Goal: Transaction & Acquisition: Purchase product/service

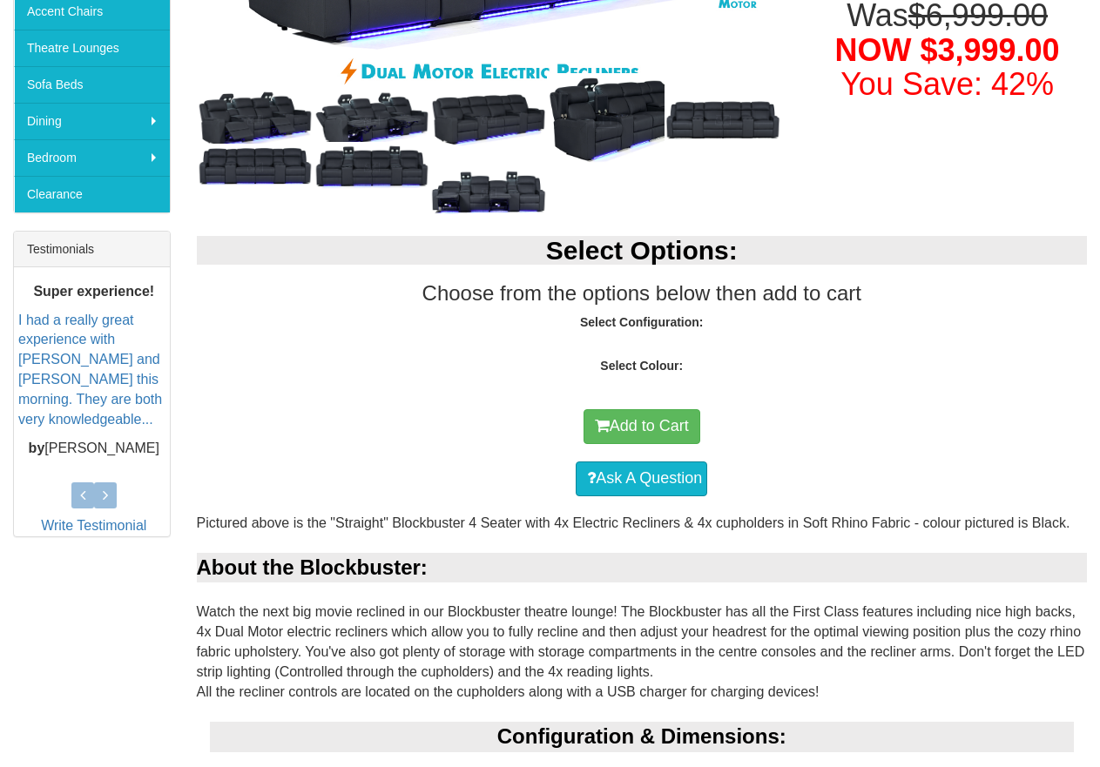
scroll to position [697, 0]
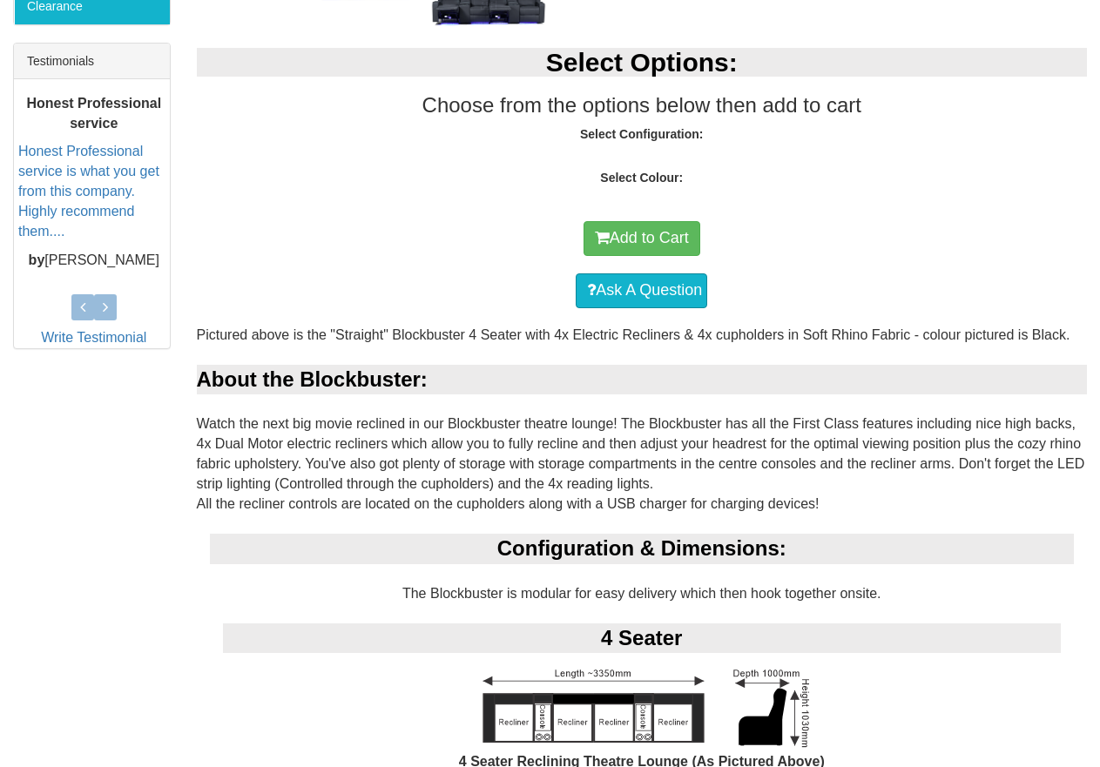
click at [648, 534] on div "Configuration & Dimensions:" at bounding box center [642, 549] width 865 height 30
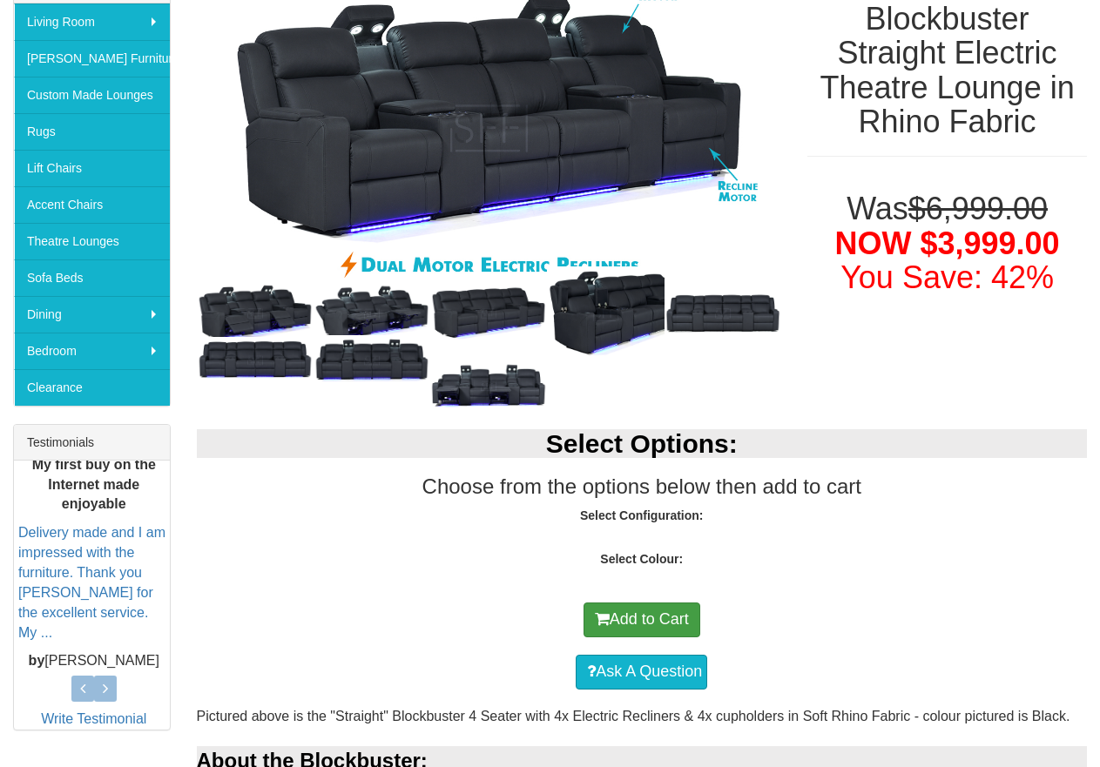
scroll to position [320, 0]
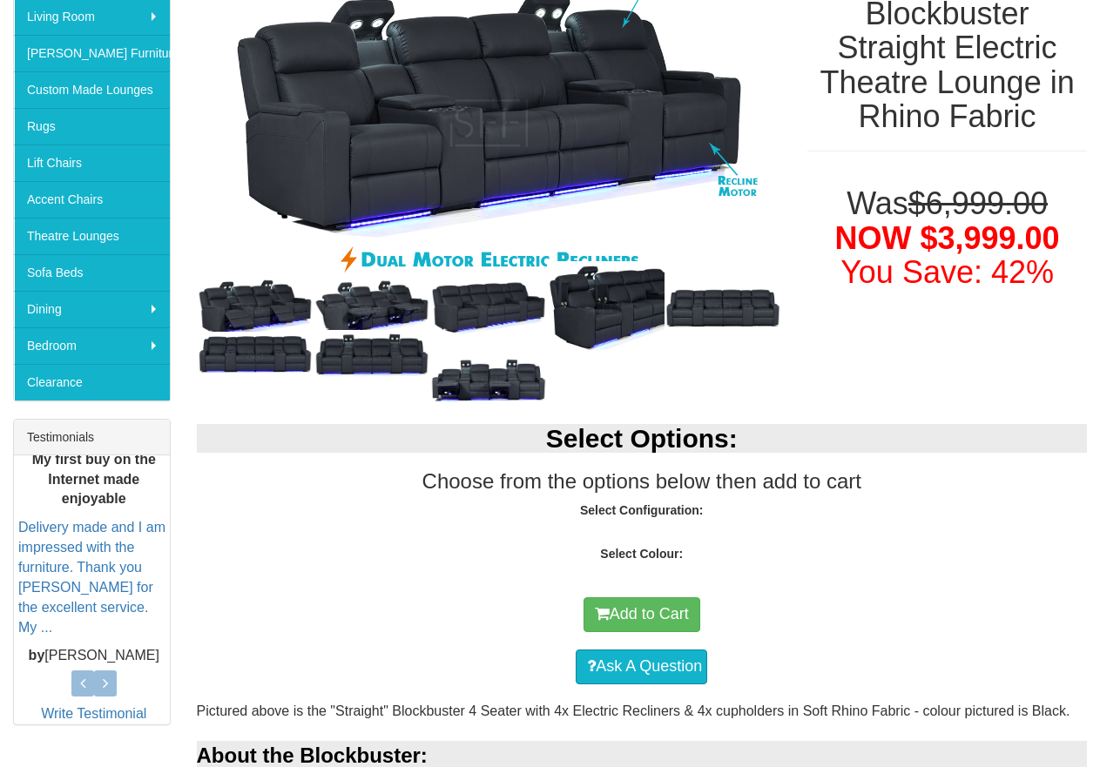
click at [669, 503] on strong "Select Configuration:" at bounding box center [642, 510] width 124 height 14
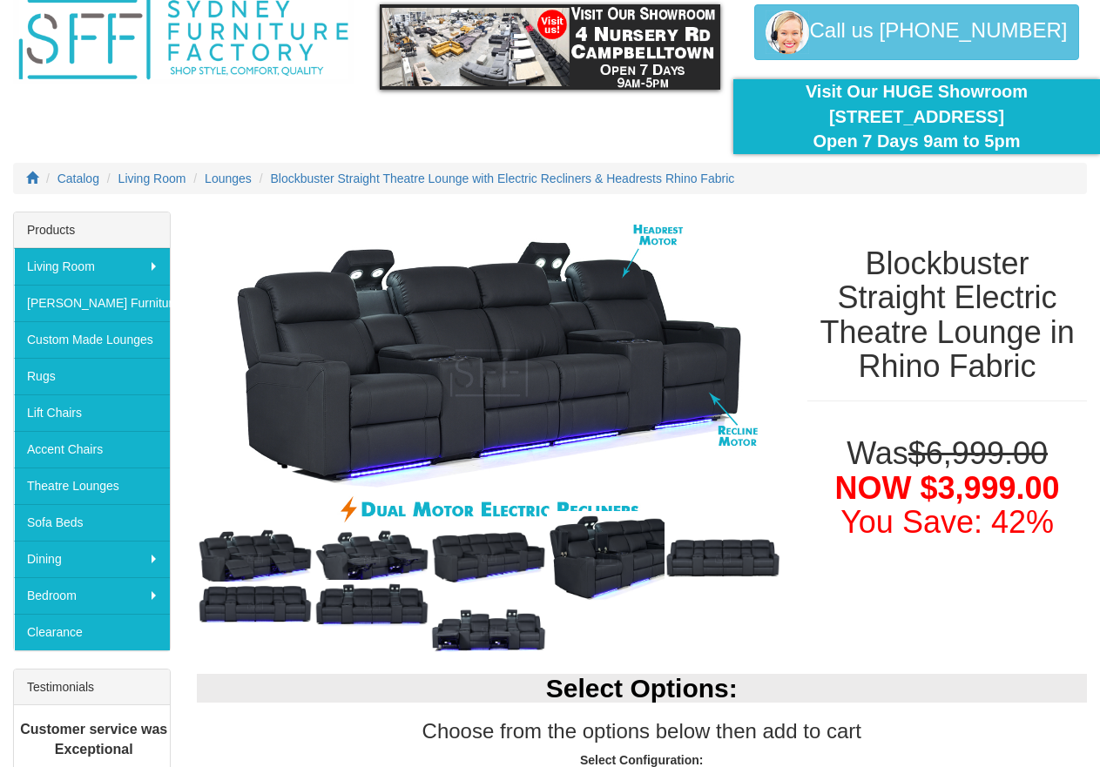
scroll to position [59, 0]
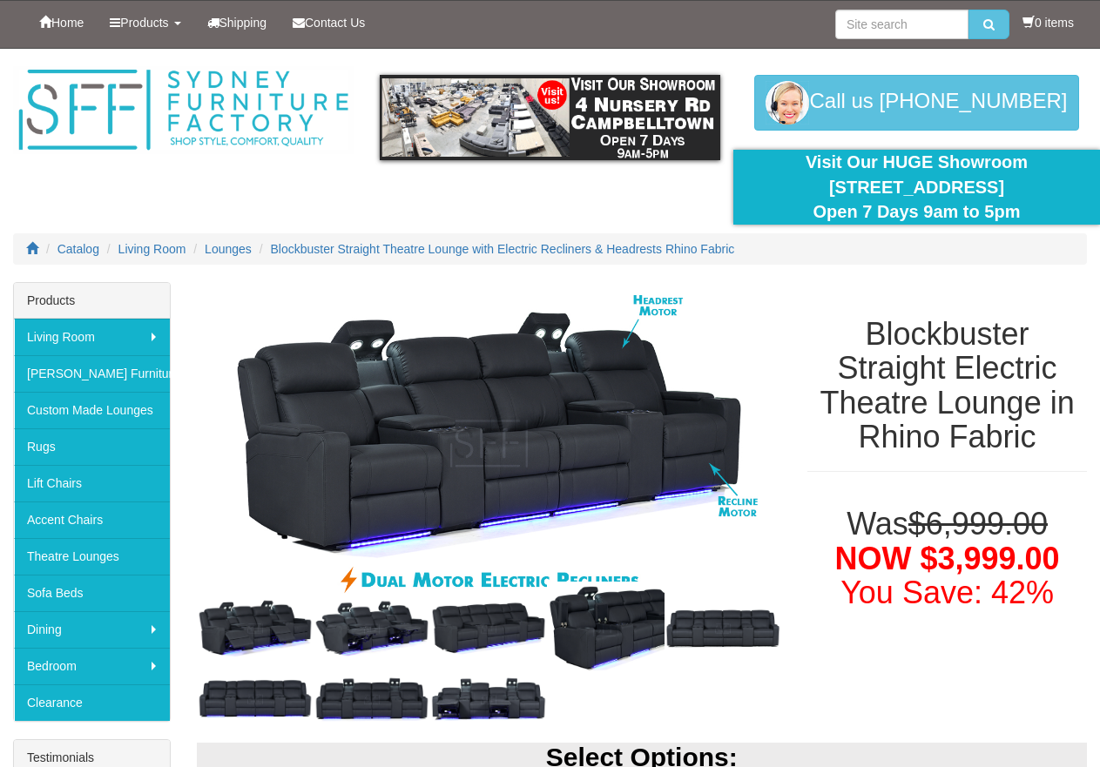
scroll to position [59, 0]
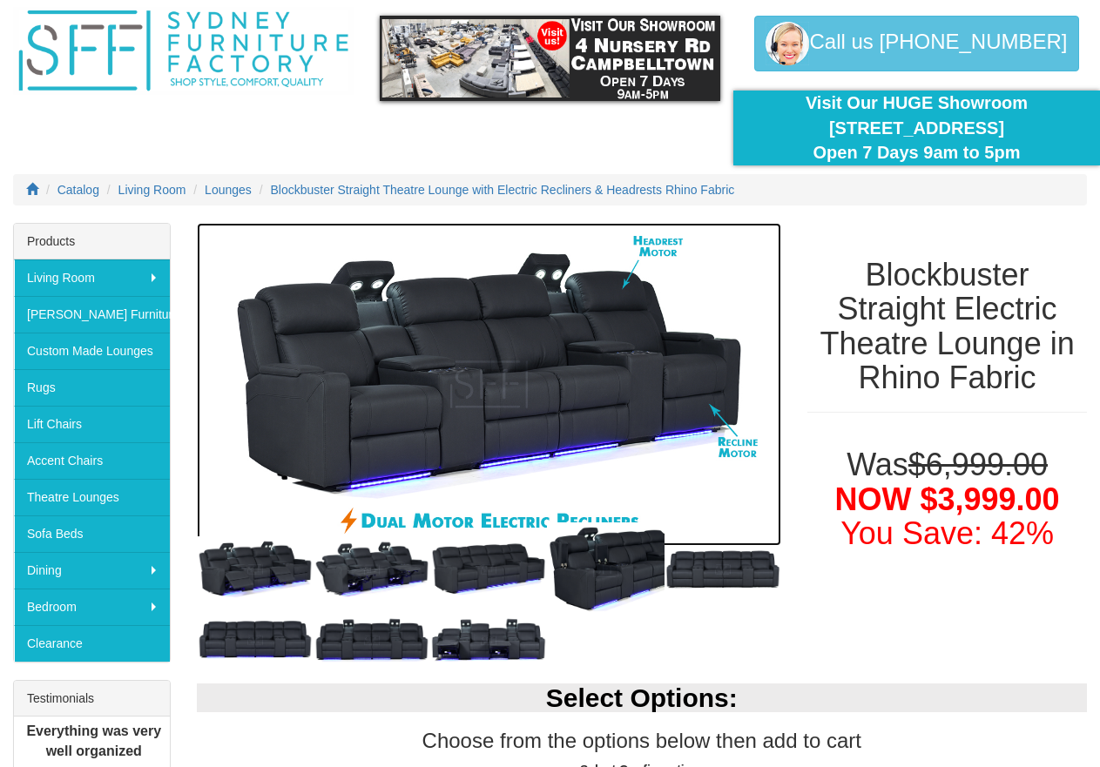
click at [674, 368] on img at bounding box center [489, 385] width 585 height 324
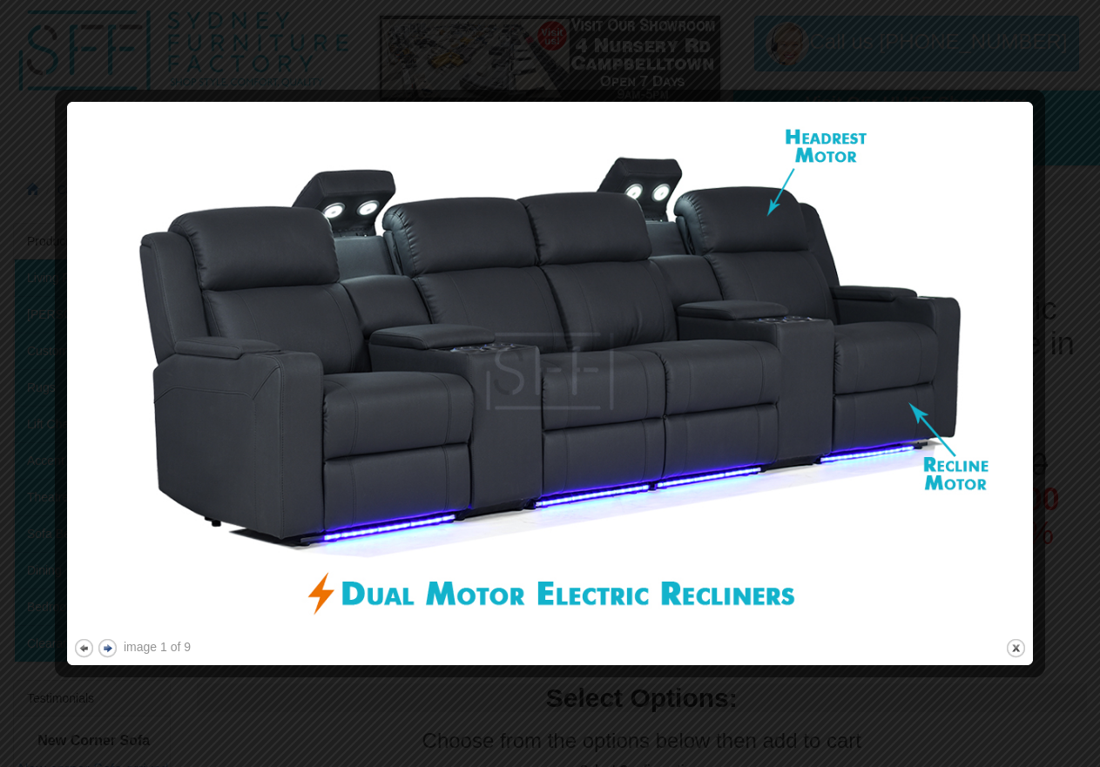
click at [104, 644] on button "next" at bounding box center [108, 648] width 22 height 22
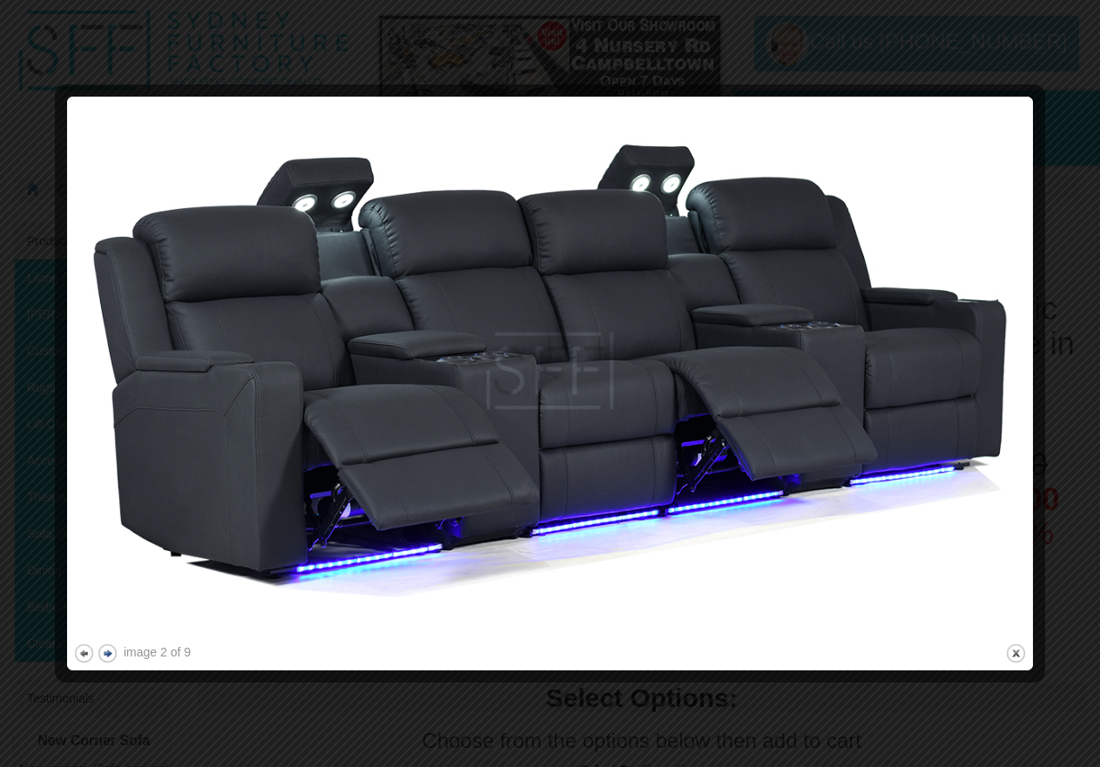
click at [104, 644] on button "next" at bounding box center [108, 654] width 22 height 22
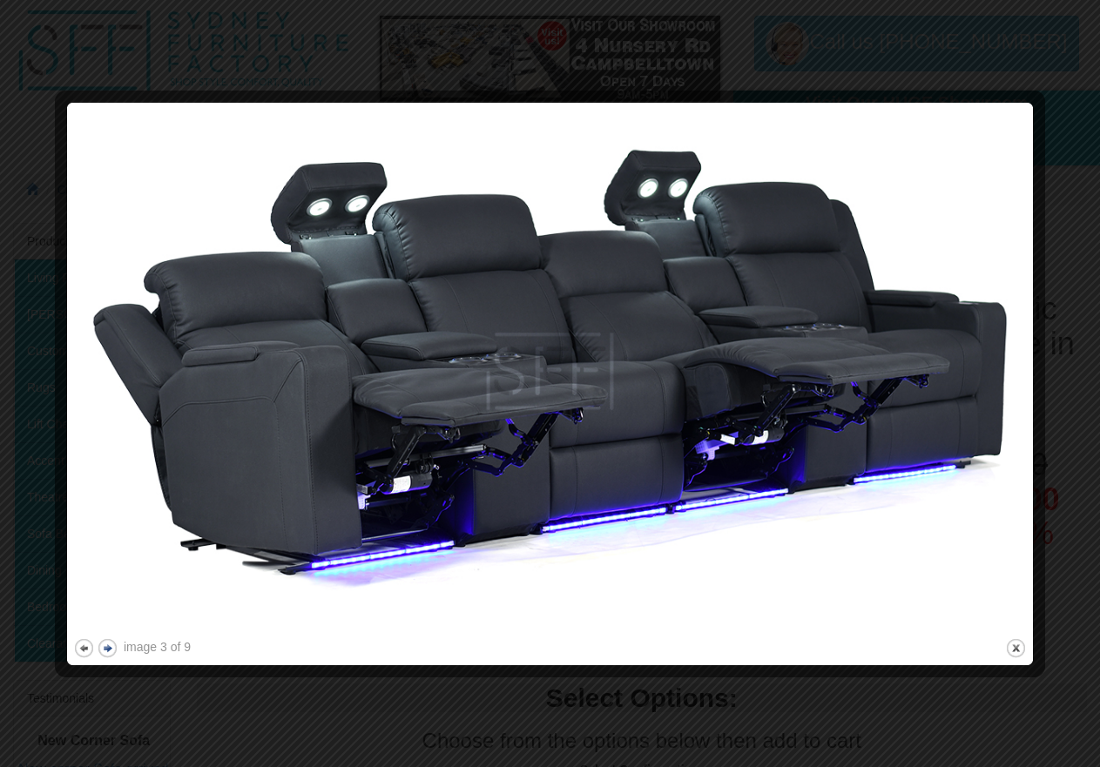
click at [104, 644] on button "next" at bounding box center [108, 648] width 22 height 22
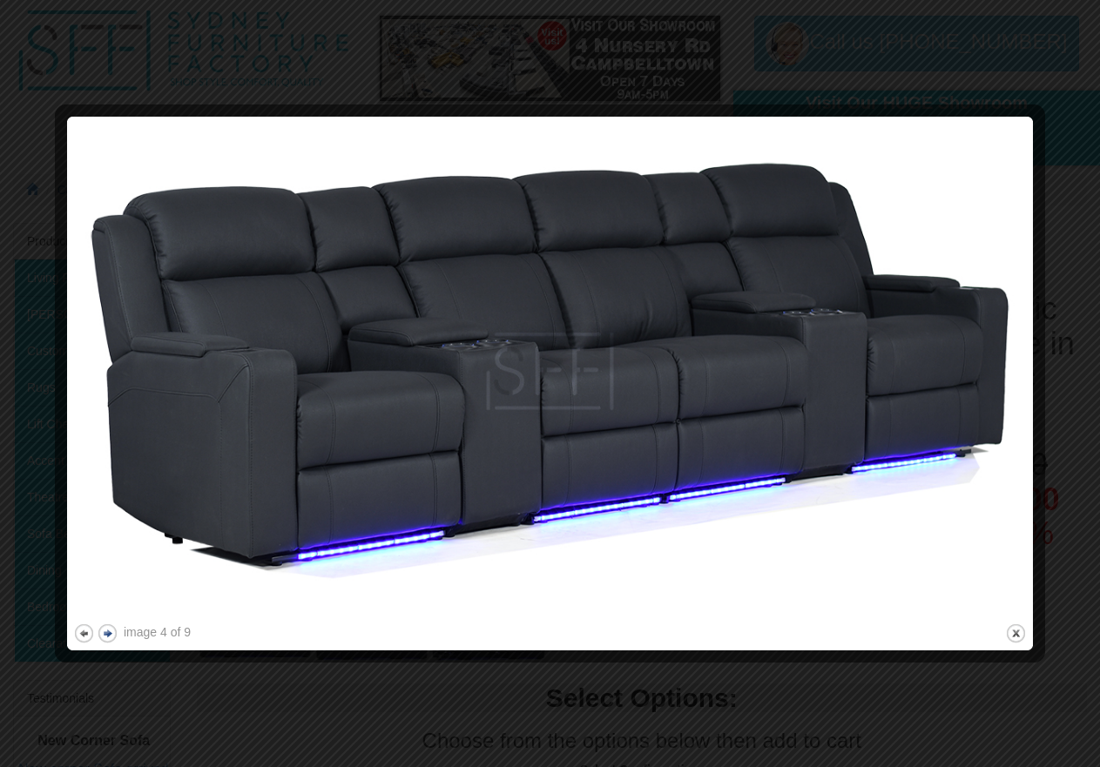
click at [104, 644] on div at bounding box center [550, 653] width 954 height 18
click at [111, 629] on button "next" at bounding box center [108, 634] width 22 height 22
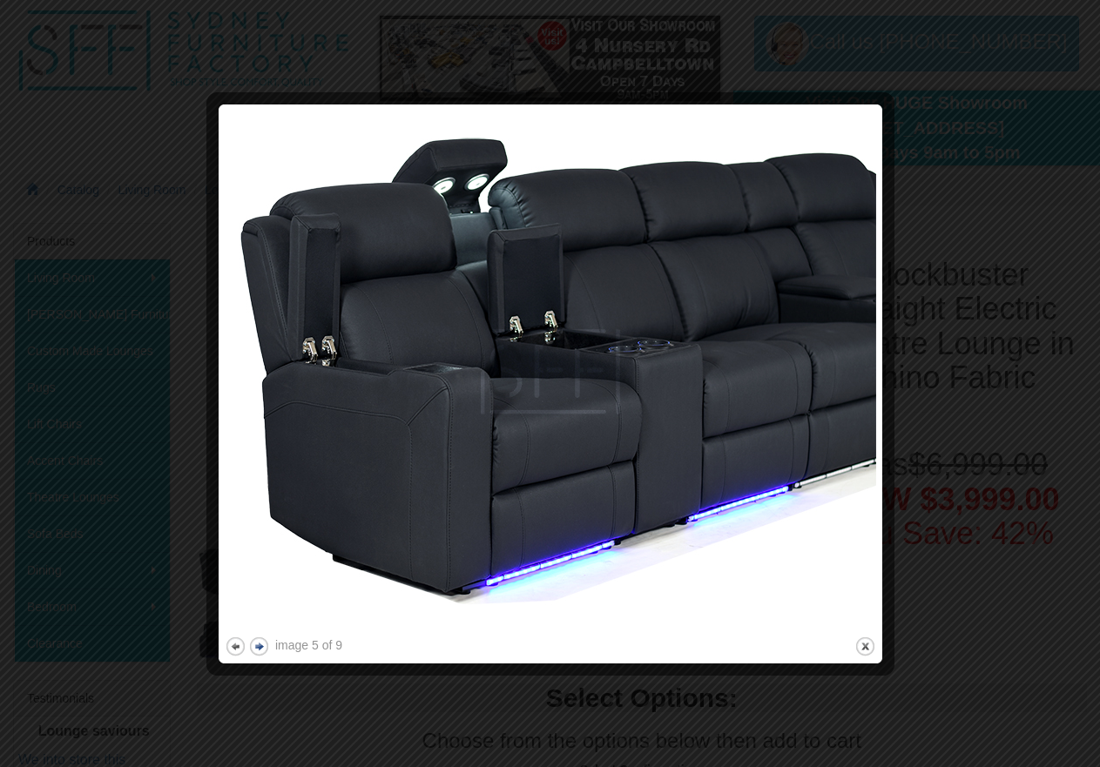
click at [111, 629] on div at bounding box center [550, 383] width 1100 height 767
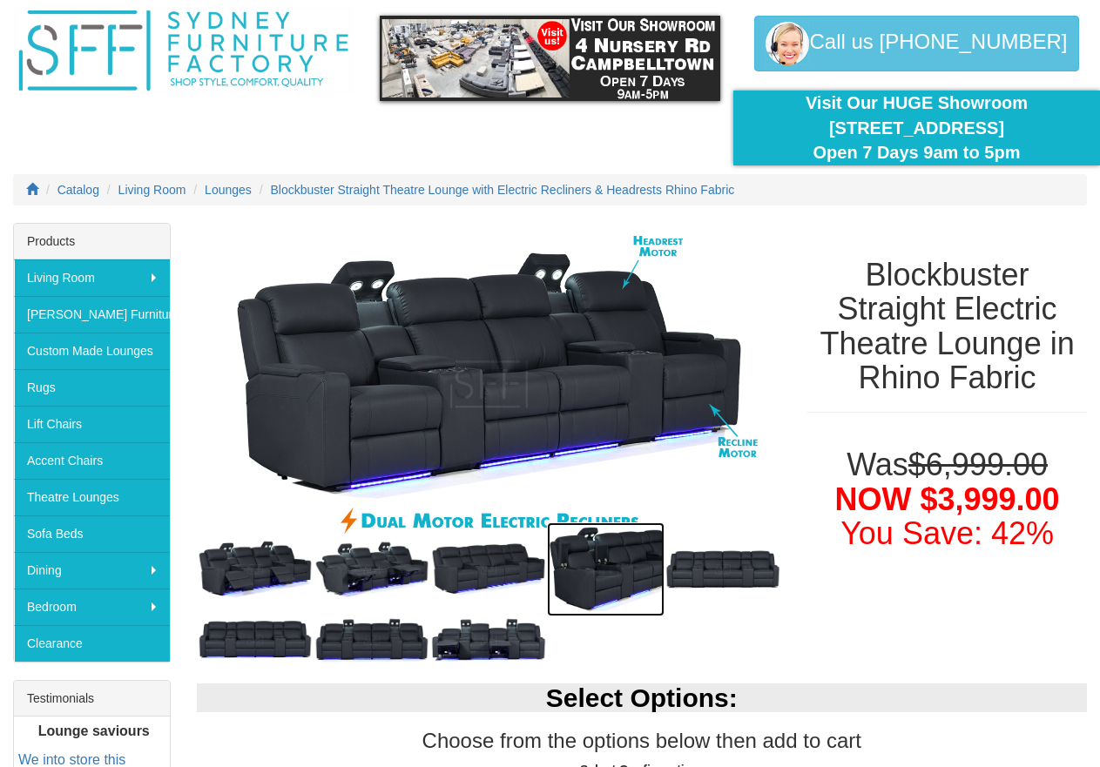
scroll to position [320, 0]
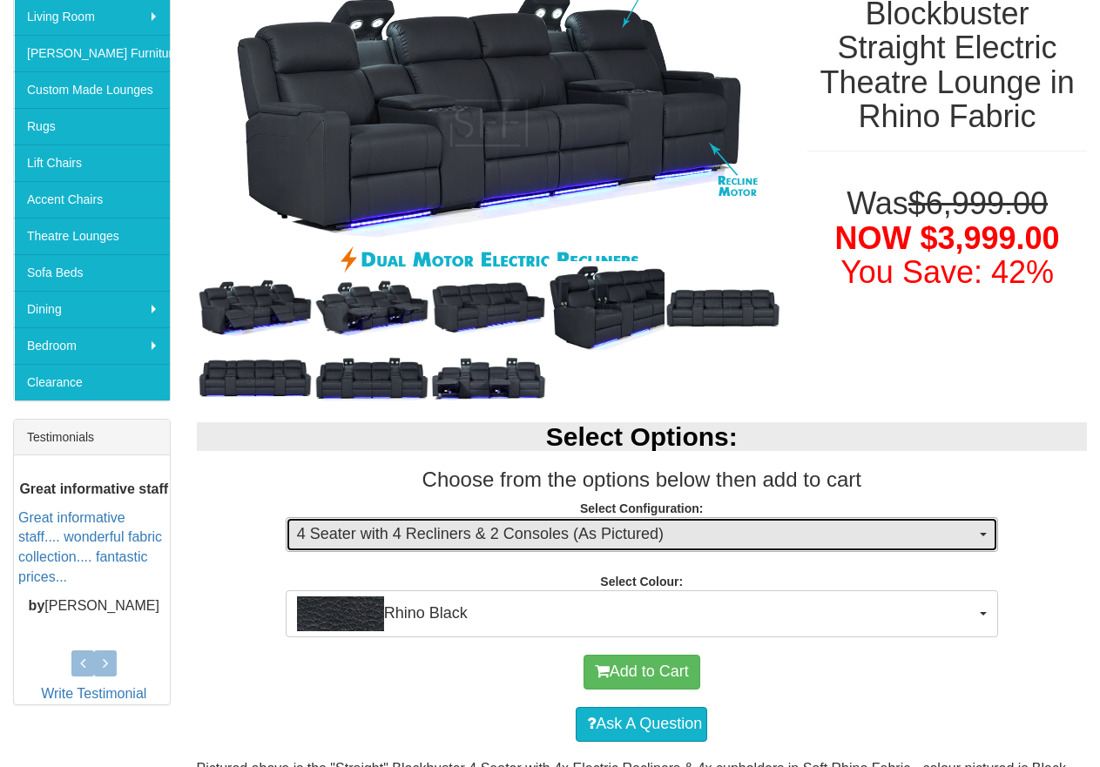
click at [616, 536] on span "4 Seater with 4 Recliners & 2 Consoles (As Pictured)" at bounding box center [636, 534] width 678 height 23
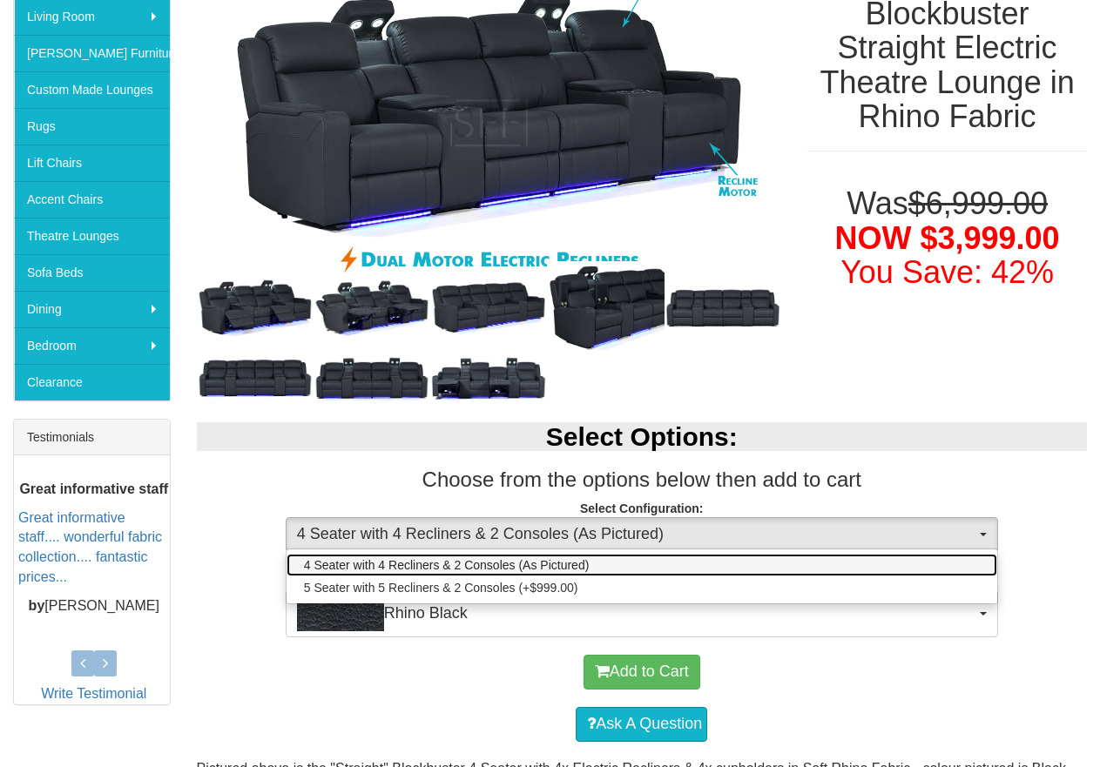
click at [574, 567] on span "4 Seater with 4 Recliners & 2 Consoles (As Pictured)" at bounding box center [447, 564] width 286 height 17
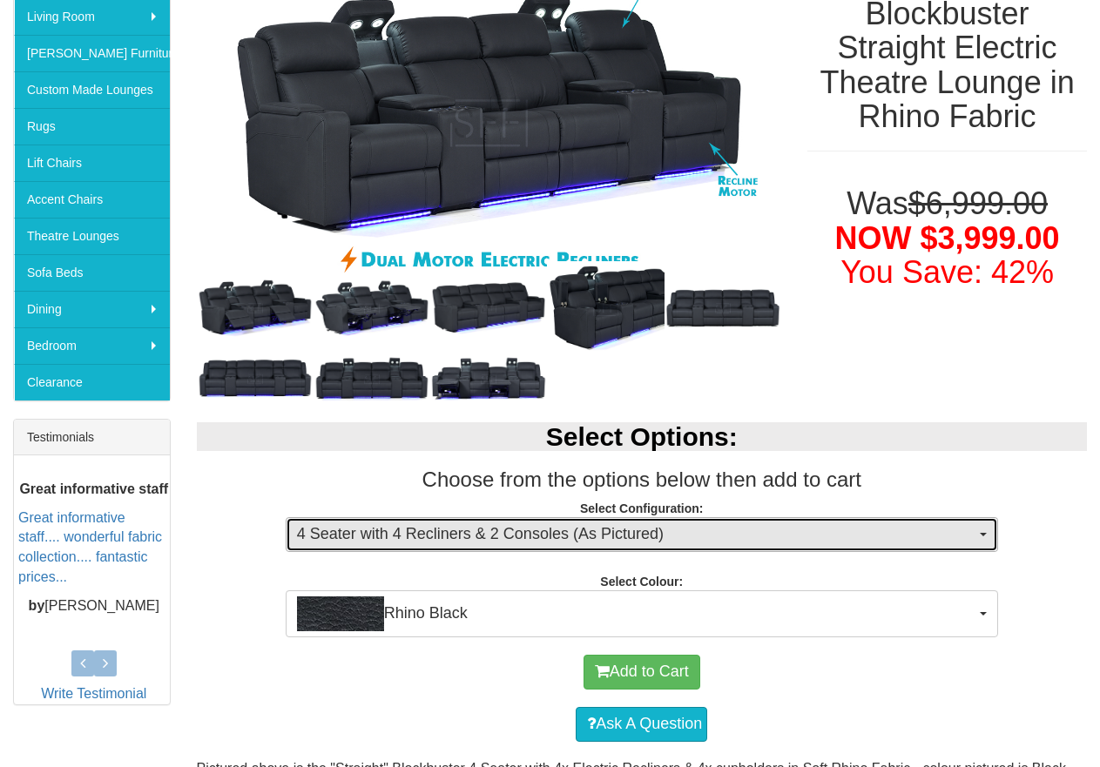
click at [593, 531] on span "4 Seater with 4 Recliners & 2 Consoles (As Pictured)" at bounding box center [636, 534] width 678 height 23
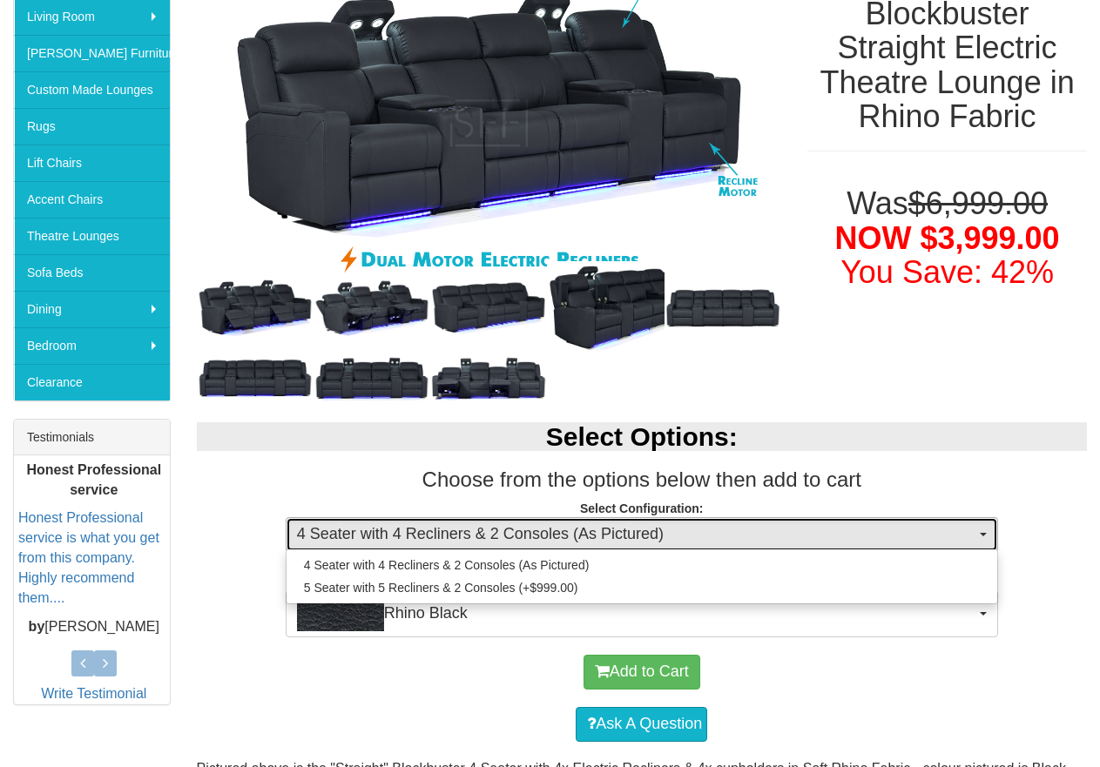
click at [593, 531] on span "4 Seater with 4 Recliners & 2 Consoles (As Pictured)" at bounding box center [636, 534] width 678 height 23
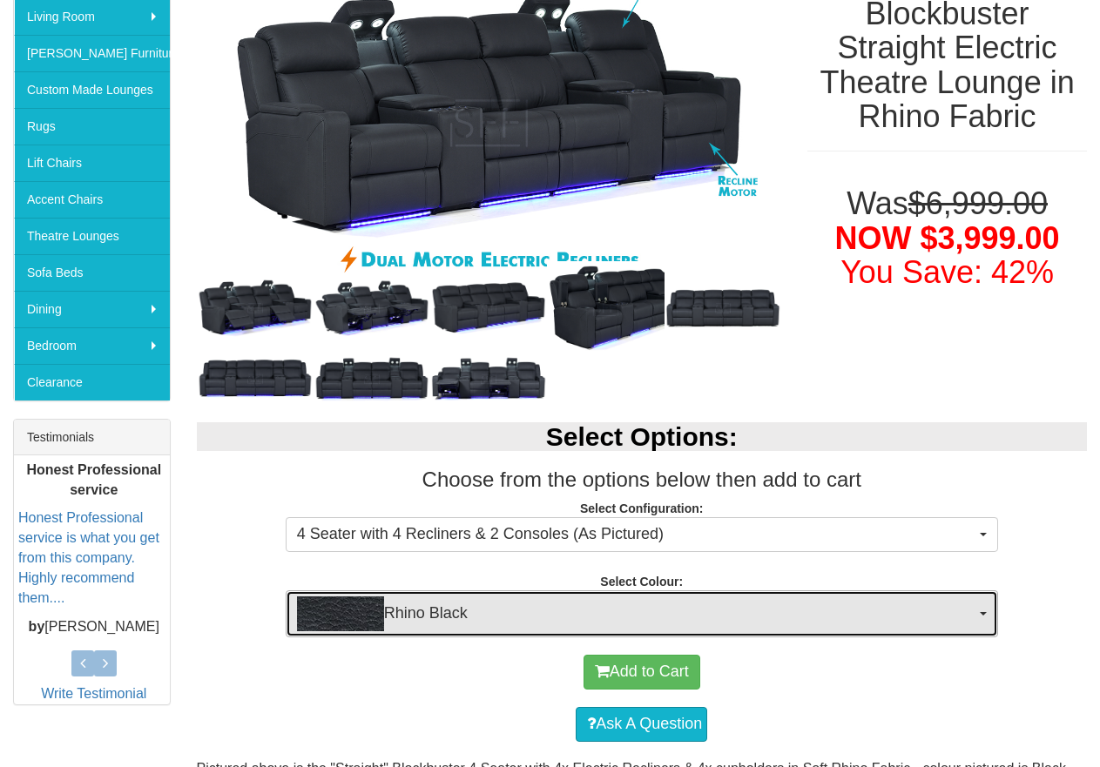
click at [509, 619] on span "Rhino Black" at bounding box center [636, 614] width 678 height 35
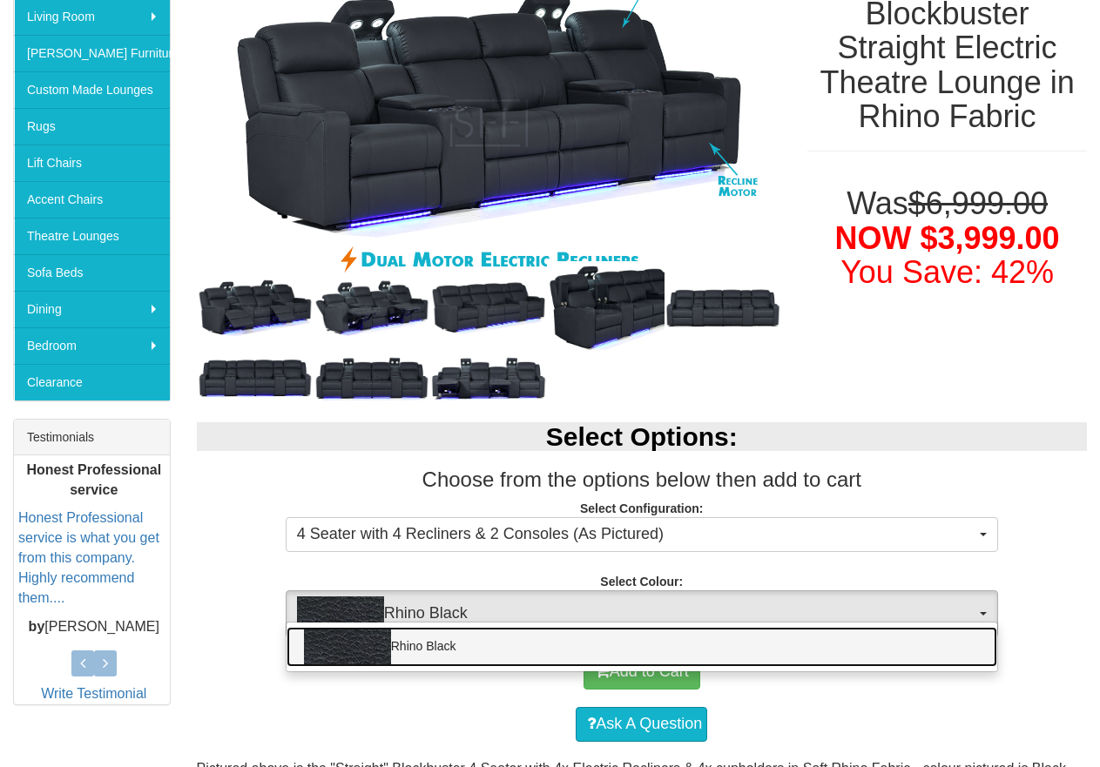
drag, startPoint x: 486, startPoint y: 651, endPoint x: 498, endPoint y: 644, distance: 14.0
click at [494, 646] on link "Rhino Black" at bounding box center [642, 647] width 711 height 40
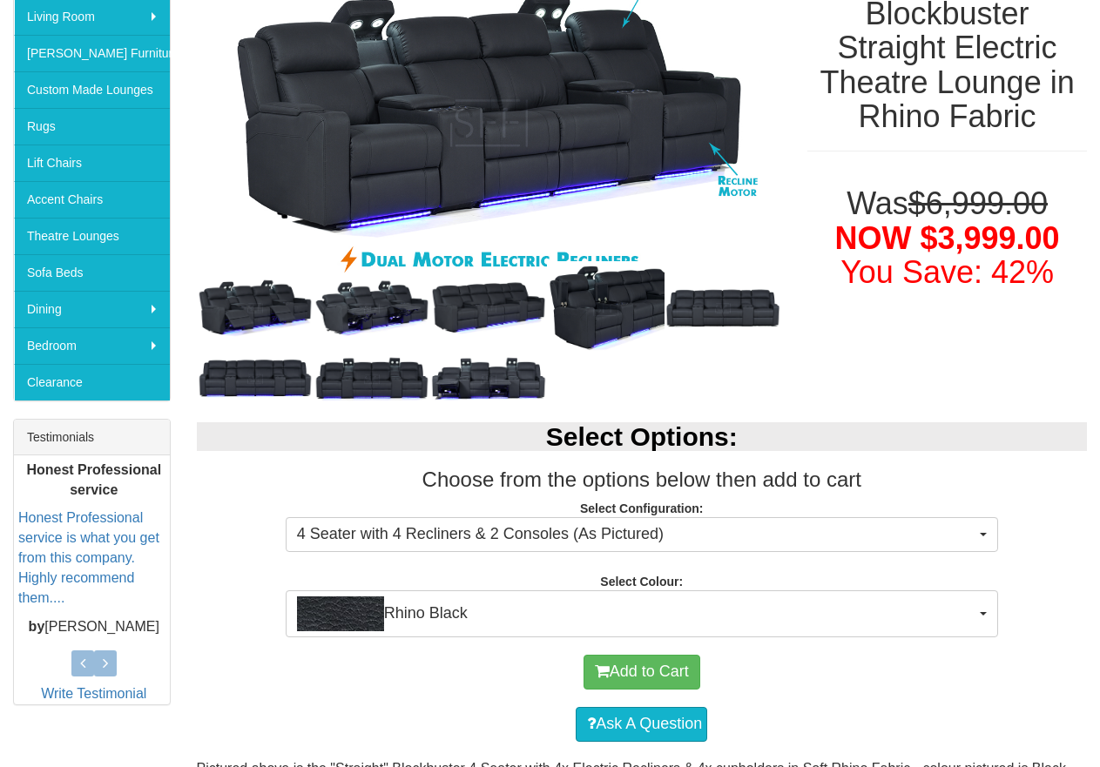
click at [461, 671] on div "Add to Cart" at bounding box center [642, 672] width 873 height 52
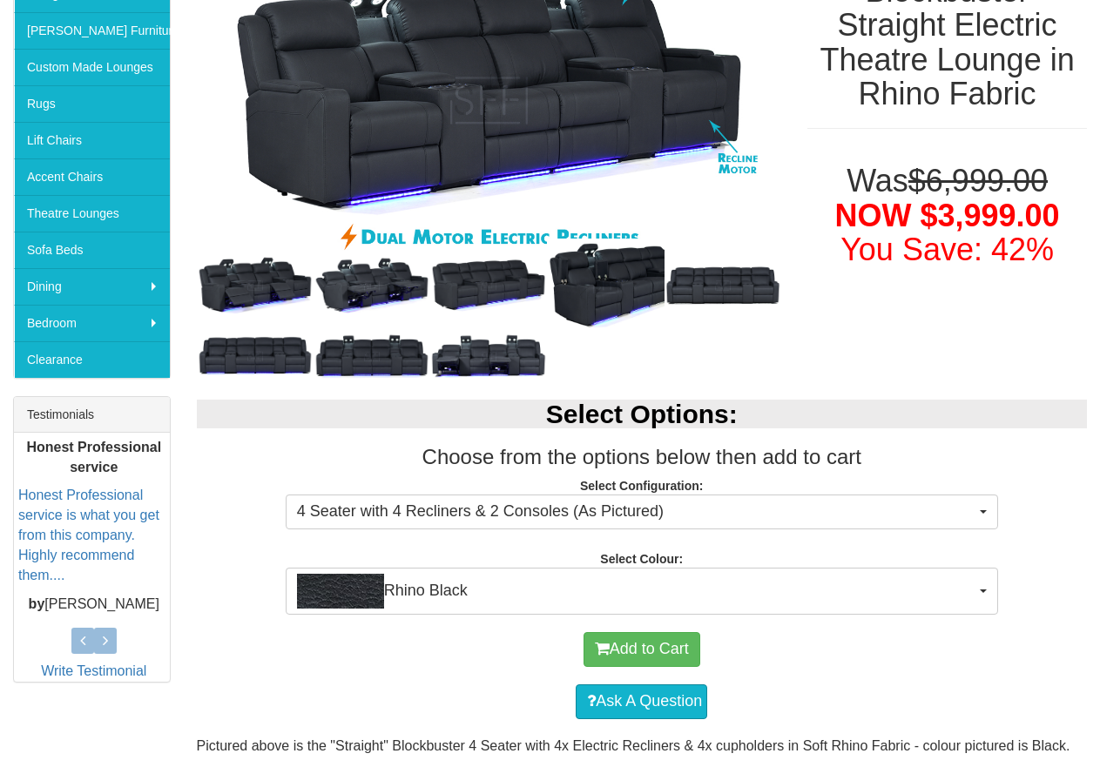
scroll to position [582, 0]
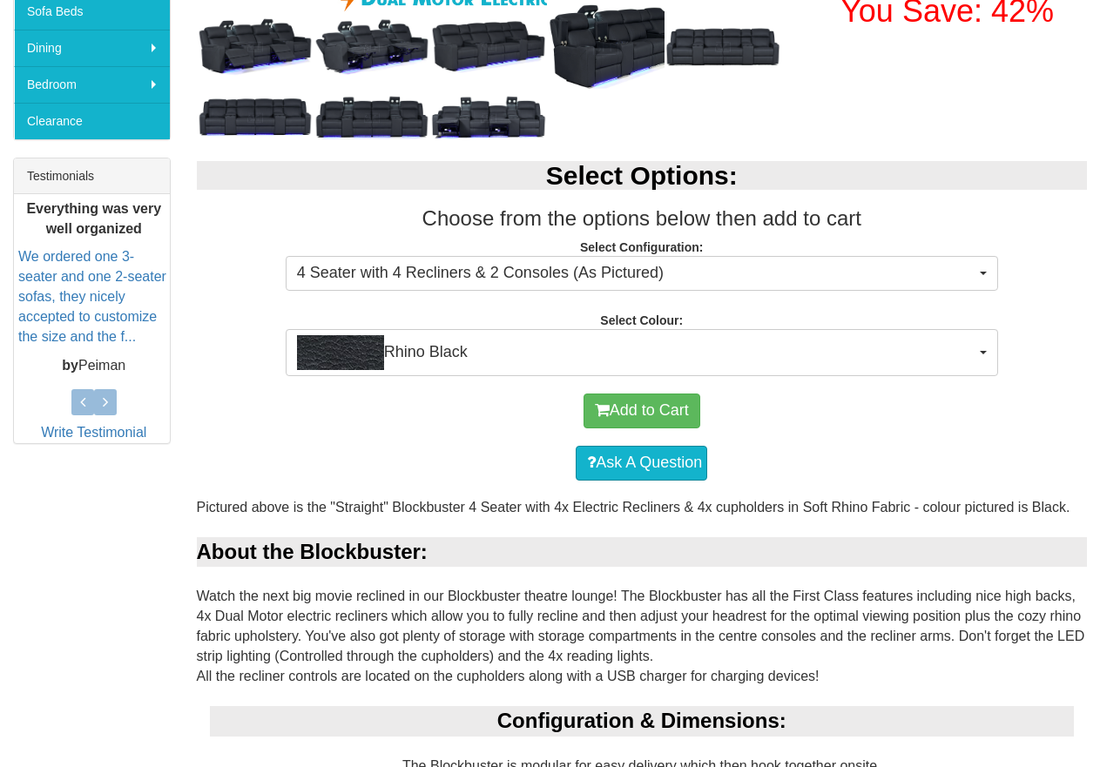
click at [717, 558] on div "About the Blockbuster:" at bounding box center [642, 552] width 891 height 30
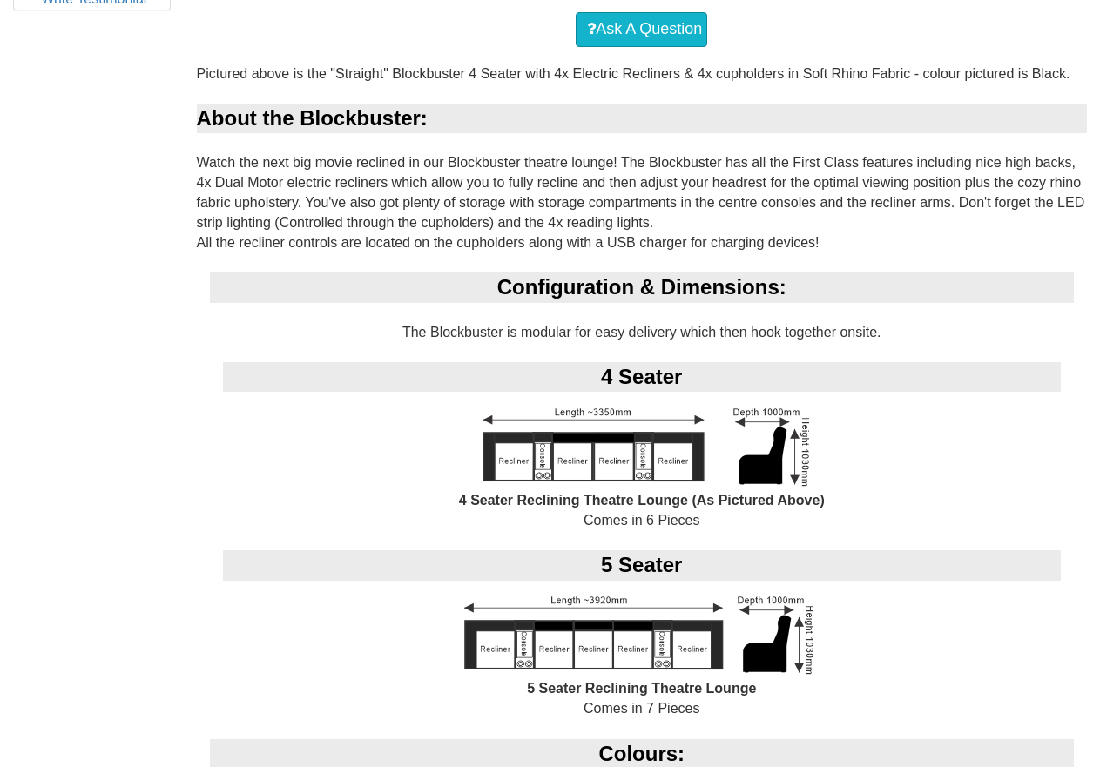
scroll to position [1017, 0]
